Goal: Task Accomplishment & Management: Manage account settings

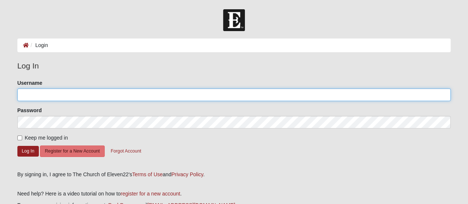
click at [39, 91] on input "Username" at bounding box center [234, 94] width 434 height 13
type input "tboger"
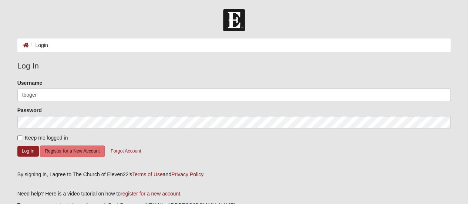
click at [27, 139] on span "Keep me logged in" at bounding box center [46, 138] width 43 height 6
click at [22, 139] on input "Keep me logged in" at bounding box center [19, 137] width 5 height 5
checkbox input "true"
click at [29, 150] on button "Log In" at bounding box center [27, 151] width 21 height 11
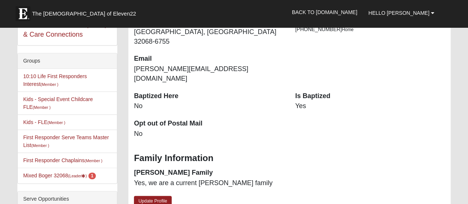
scroll to position [163, 0]
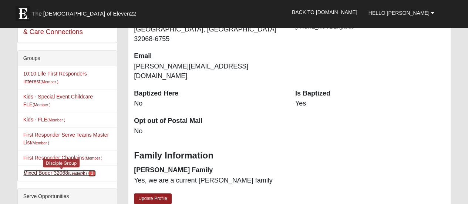
click at [38, 171] on link "Mixed [PERSON_NAME] 32068 (Leader ) 1" at bounding box center [59, 173] width 73 height 6
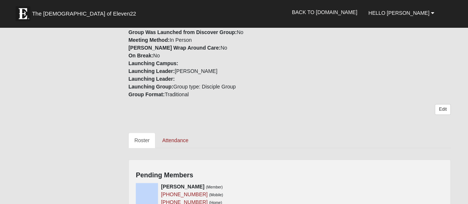
scroll to position [215, 0]
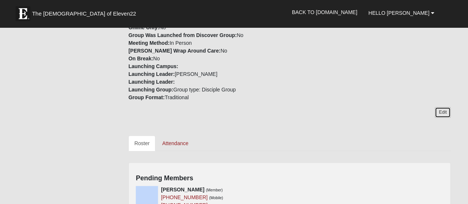
click at [445, 107] on link "Edit" at bounding box center [443, 112] width 16 height 11
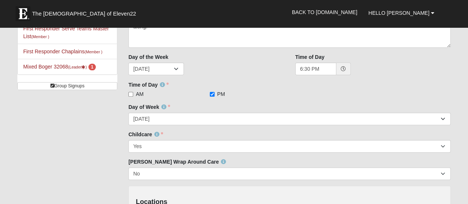
scroll to position [86, 0]
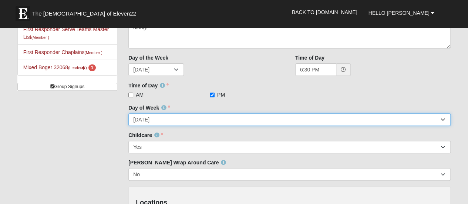
click at [343, 120] on select "[DATE] [DATE] [DATE] [DATE] [DATE] [DATE] [DATE]" at bounding box center [289, 119] width 322 height 13
select select "1"
click at [128, 113] on select "[DATE] [DATE] [DATE] [DATE] [DATE] [DATE] [DATE]" at bounding box center [289, 119] width 322 height 13
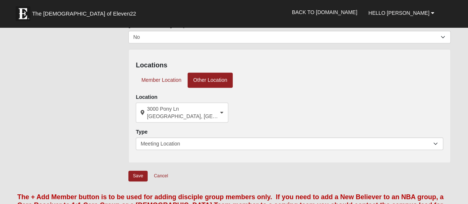
scroll to position [225, 0]
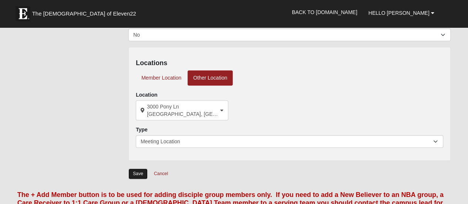
click at [136, 176] on input "Save" at bounding box center [137, 173] width 19 height 11
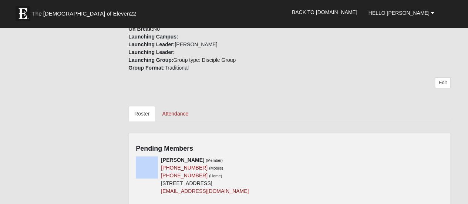
scroll to position [261, 0]
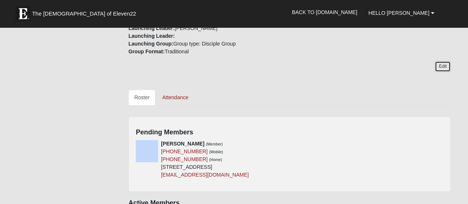
click at [444, 61] on link "Edit" at bounding box center [443, 66] width 16 height 11
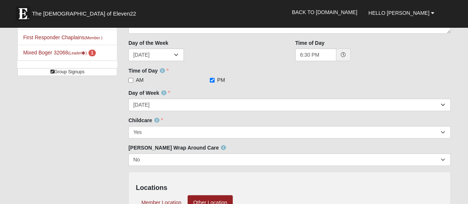
scroll to position [261, 0]
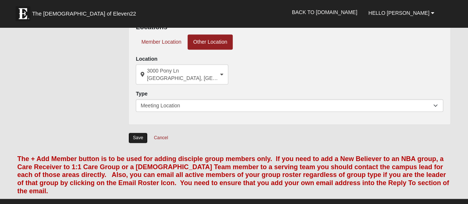
click at [145, 139] on input "Save" at bounding box center [137, 138] width 19 height 11
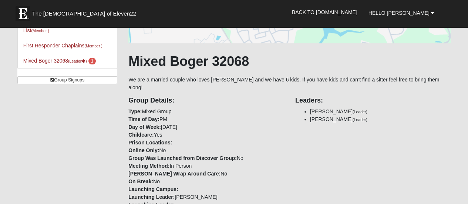
scroll to position [94, 0]
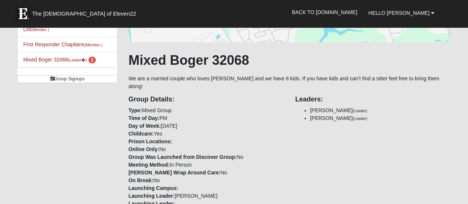
click at [150, 146] on strong "Online Only:" at bounding box center [143, 149] width 31 height 6
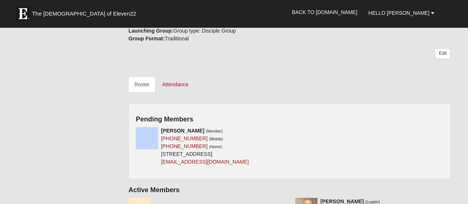
scroll to position [273, 0]
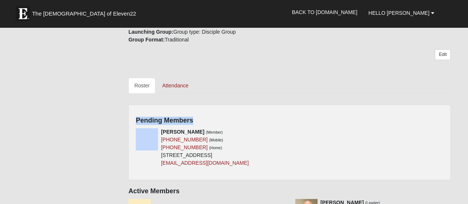
drag, startPoint x: 446, startPoint y: 97, endPoint x: 446, endPoint y: 64, distance: 32.9
click at [446, 64] on div "Your communication preference: Email SMS Mixed [PERSON_NAME] 32068 We are a mar…" at bounding box center [289, 34] width 322 height 491
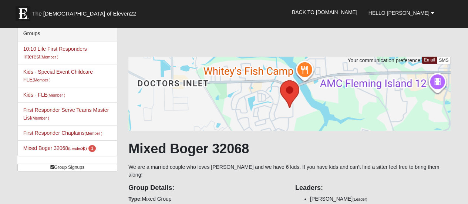
scroll to position [0, 0]
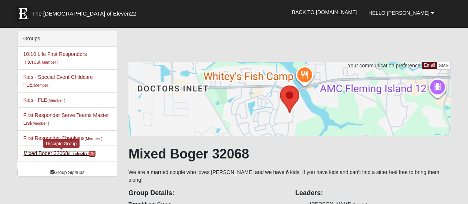
click at [37, 152] on link "Mixed [PERSON_NAME] 32068 (Leader ) 1" at bounding box center [59, 153] width 73 height 6
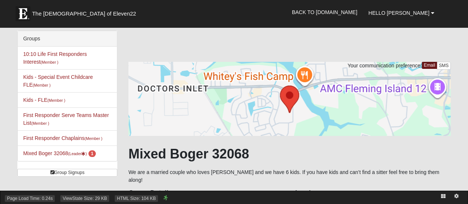
click at [161, 198] on div "Page Load Time: 0.24s ViewState Size: 29 KB HTML Size: 104 KB" at bounding box center [234, 197] width 468 height 13
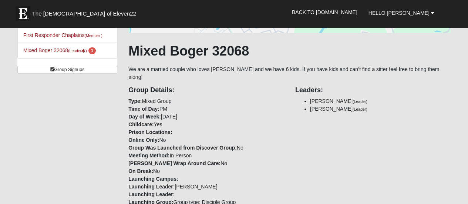
scroll to position [124, 0]
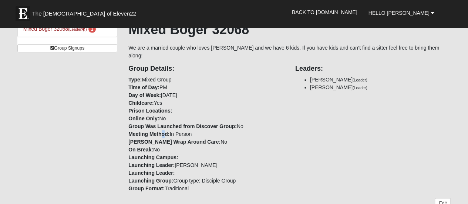
click at [164, 131] on strong "Meeting Method:" at bounding box center [148, 134] width 41 height 6
click at [179, 124] on div "Group Details: Type: Mixed Group Time of Day: PM Day of Week: [DATE] Childcare:…" at bounding box center [206, 126] width 167 height 133
click at [192, 125] on div "Group Details: Type: Mixed Group Time of Day: PM Day of Week: Monday Childcare:…" at bounding box center [206, 126] width 167 height 133
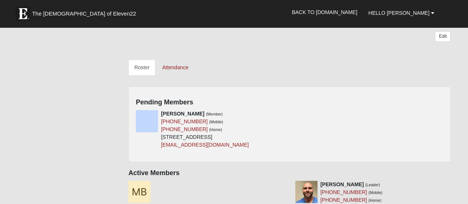
scroll to position [303, 0]
